Goal: Information Seeking & Learning: Check status

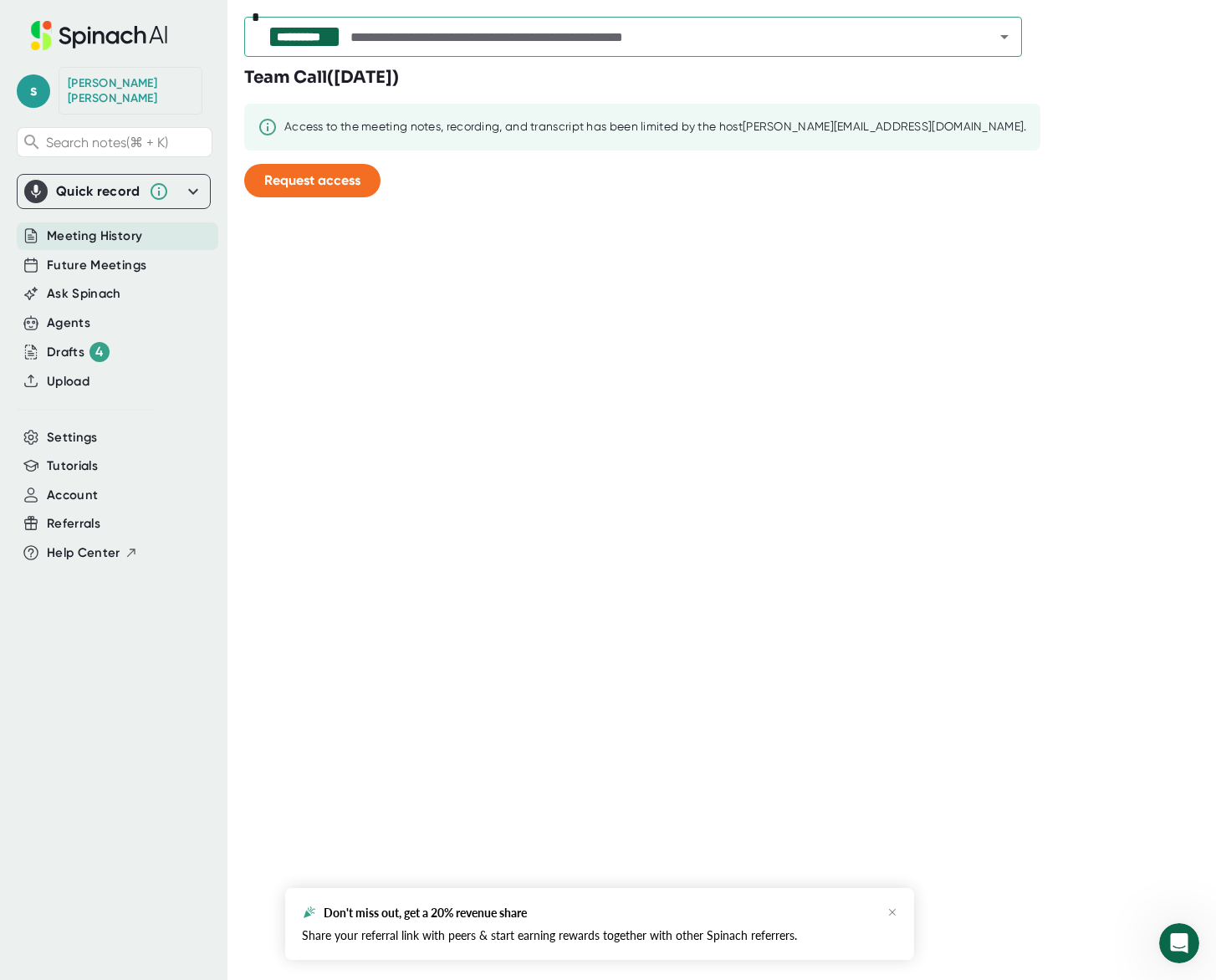
click at [192, 182] on icon at bounding box center [193, 192] width 20 height 20
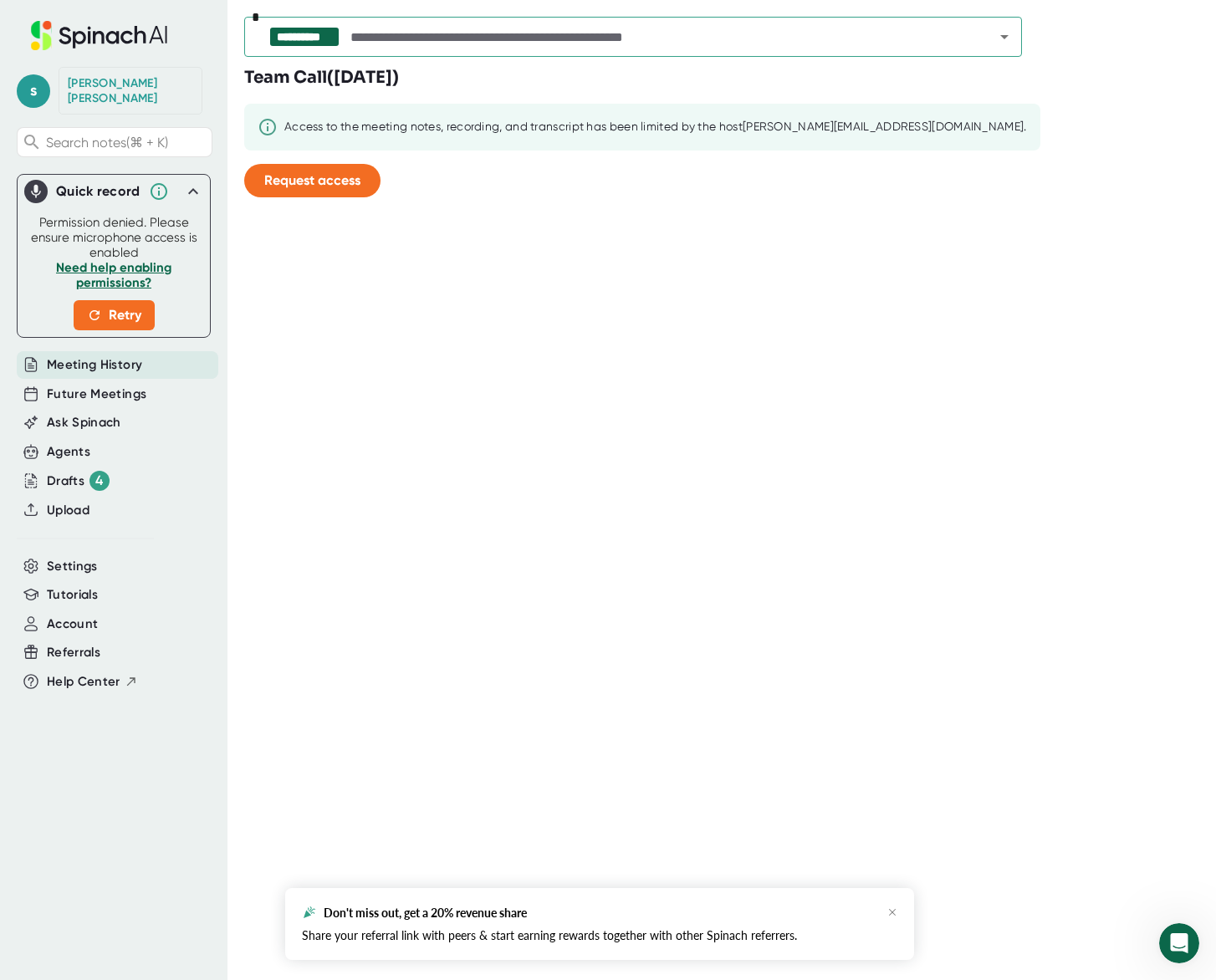
click at [651, 238] on div "**********" at bounding box center [730, 490] width 972 height 980
click at [200, 182] on icon at bounding box center [193, 192] width 20 height 20
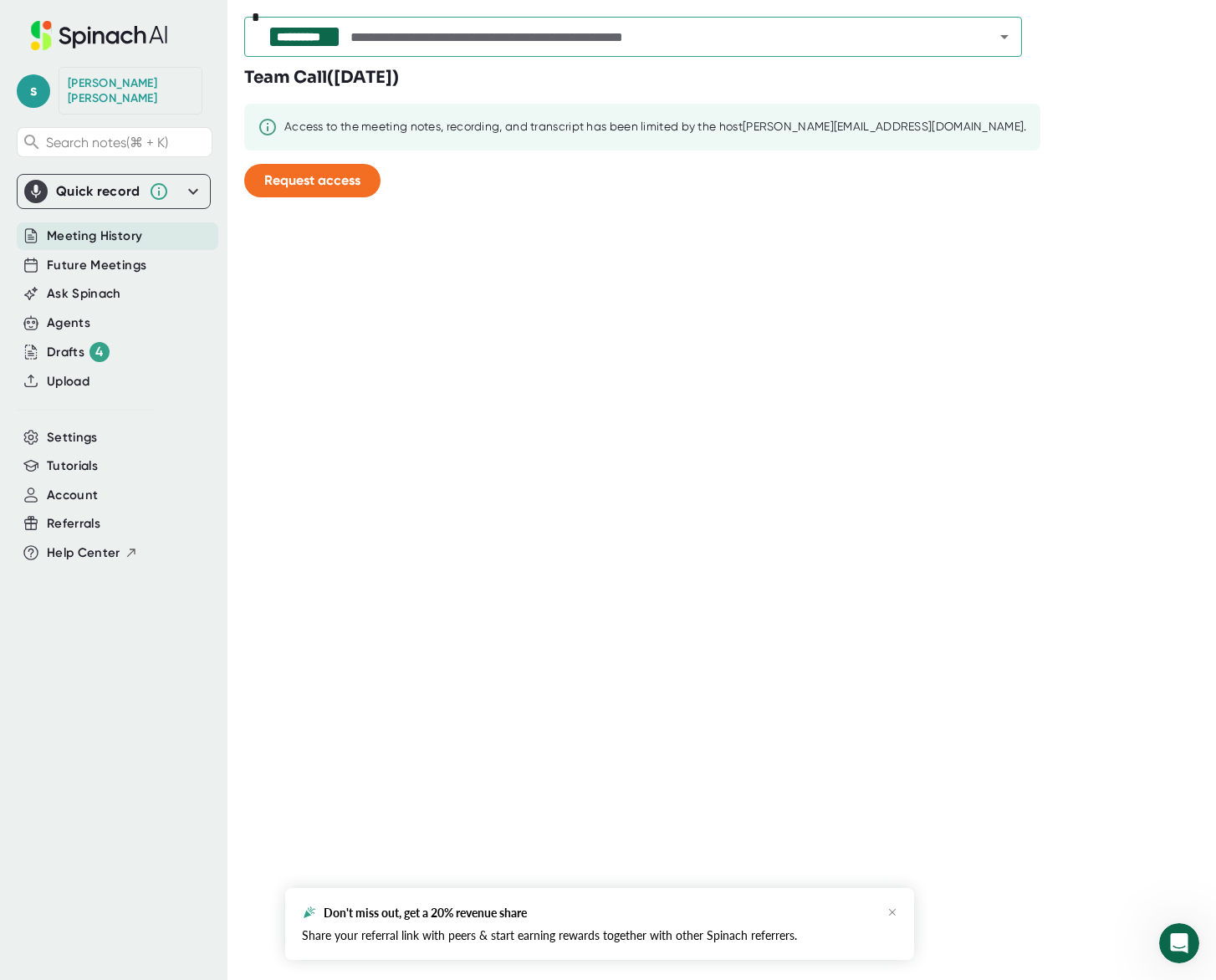
click at [152, 223] on div "Meeting History" at bounding box center [117, 236] width 201 height 27
click at [501, 40] on input "text" at bounding box center [657, 36] width 621 height 23
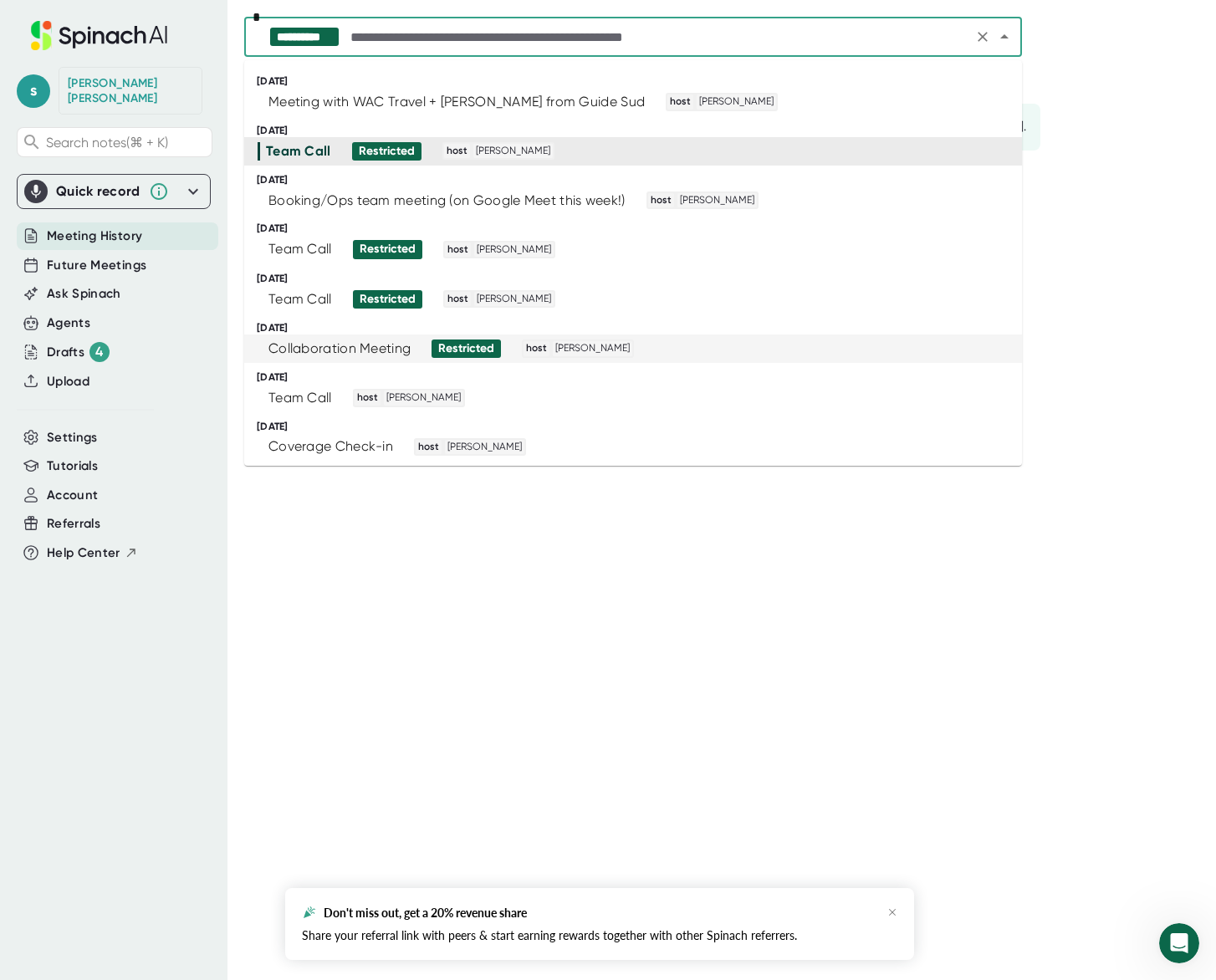
click at [286, 350] on div "Collaboration Meeting" at bounding box center [340, 349] width 142 height 17
